Goal: Contribute content

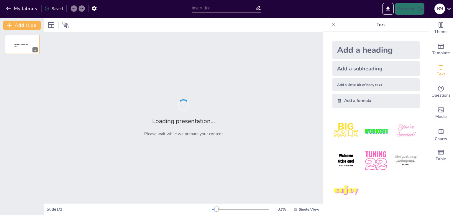
type input "Фуа-гра: Історія та традиції делікатесу"
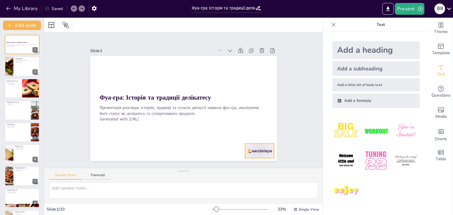
click at [255, 150] on div at bounding box center [254, 159] width 31 height 18
click at [226, 26] on icon at bounding box center [223, 23] width 6 height 6
click at [19, 66] on div at bounding box center [21, 67] width 35 height 20
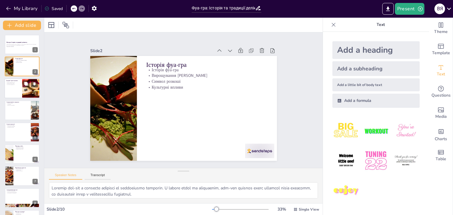
click at [19, 88] on div at bounding box center [21, 88] width 35 height 20
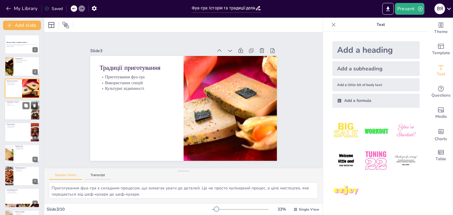
click at [9, 111] on div at bounding box center [21, 110] width 35 height 20
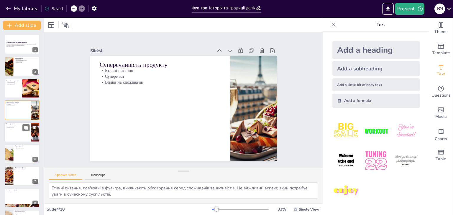
click at [12, 128] on div at bounding box center [21, 132] width 35 height 20
type textarea "Питання благополуччя тварин є центральним у сучасних дискусіях про фуа-гра. Це …"
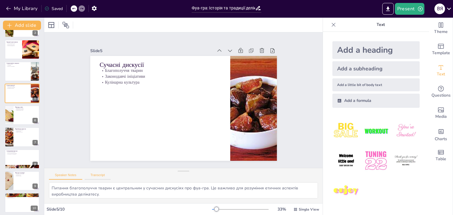
click at [101, 178] on button "Transcript" at bounding box center [98, 176] width 26 height 6
click at [13, 154] on p "Популярність альтернатив" at bounding box center [22, 154] width 32 height 1
type textarea "З появою етичних альтернатив, таких як веганські версії фуа-гра, зростає інтере…"
